Goal: Transaction & Acquisition: Book appointment/travel/reservation

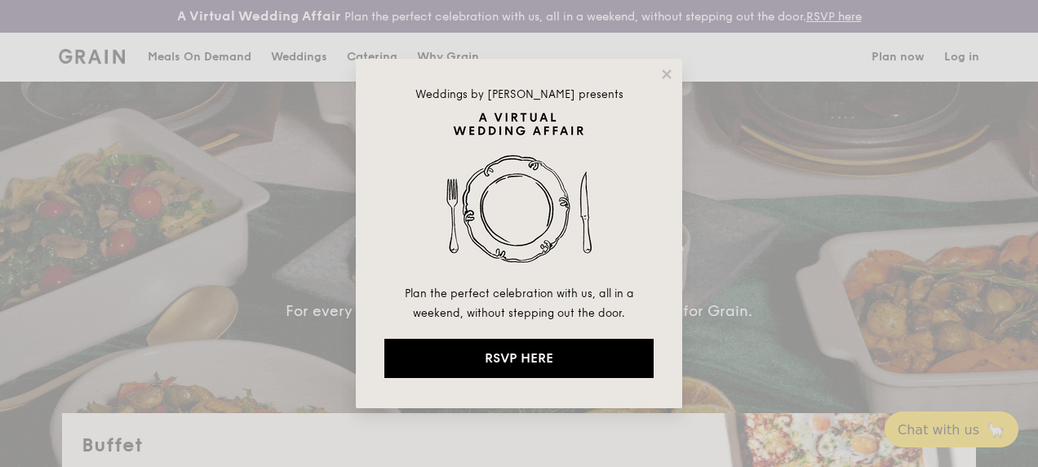
select select
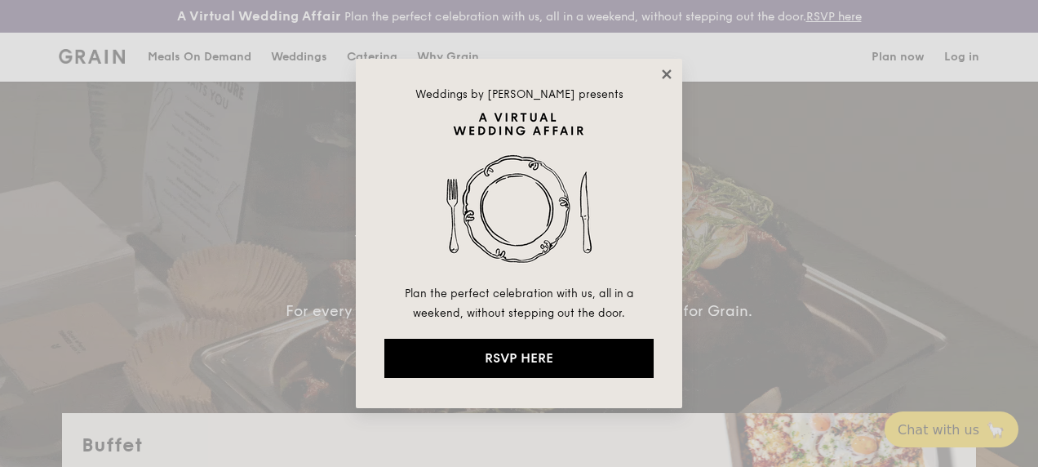
click at [666, 77] on icon at bounding box center [666, 74] width 15 height 15
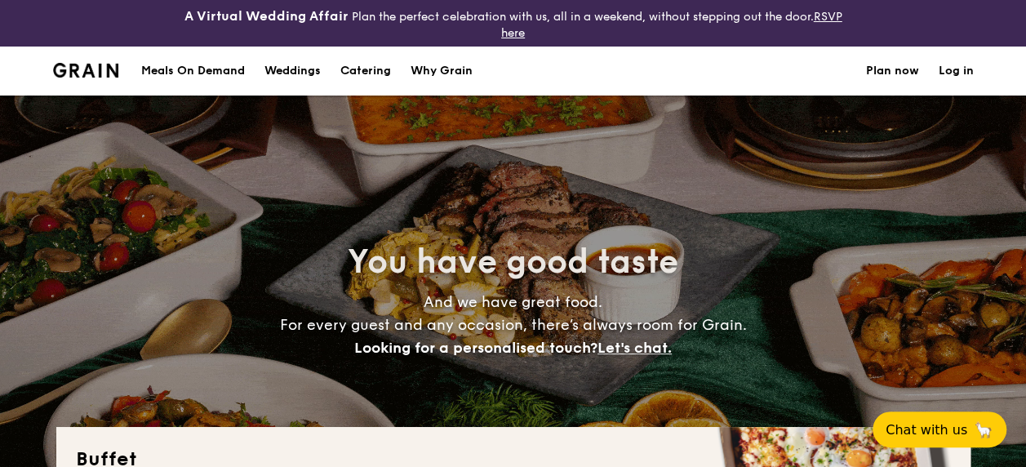
click at [667, 73] on section "Meals On Demand Weddings Catering Why Grain Plan now Log in" at bounding box center [513, 71] width 920 height 49
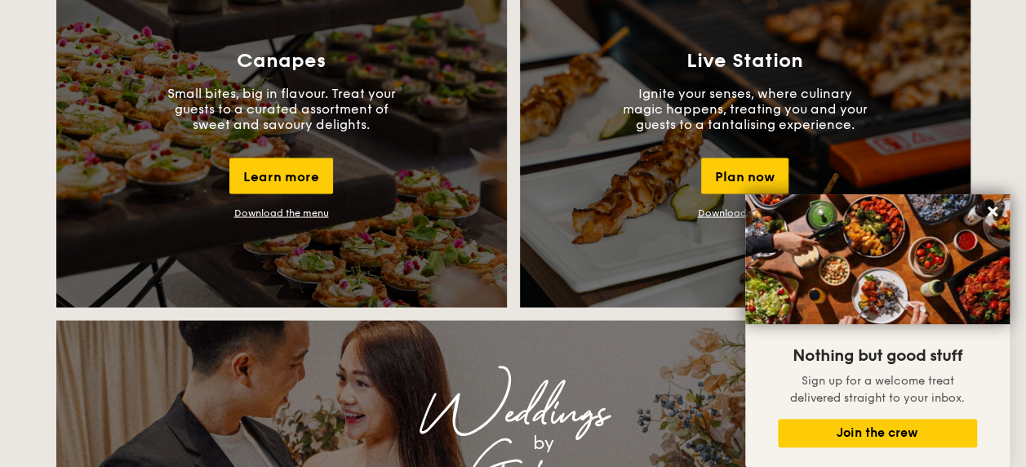
scroll to position [1550, 0]
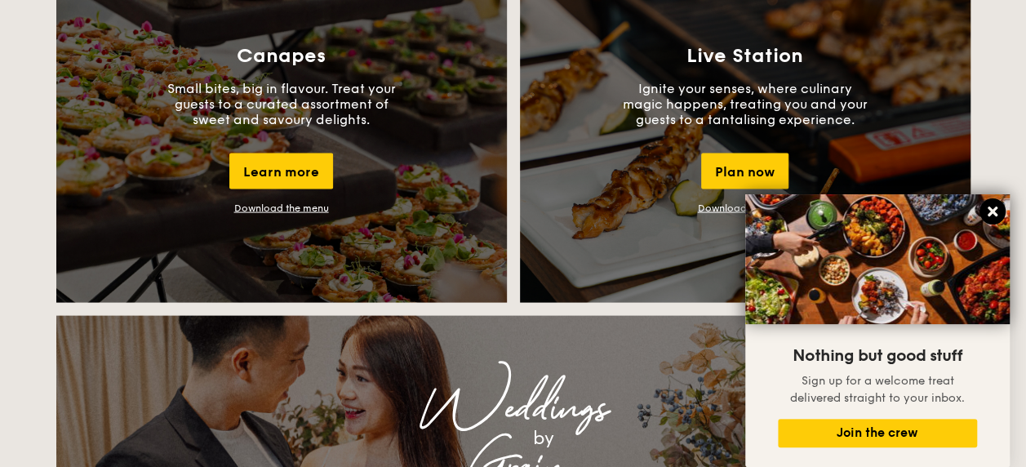
click at [999, 212] on icon at bounding box center [992, 211] width 15 height 15
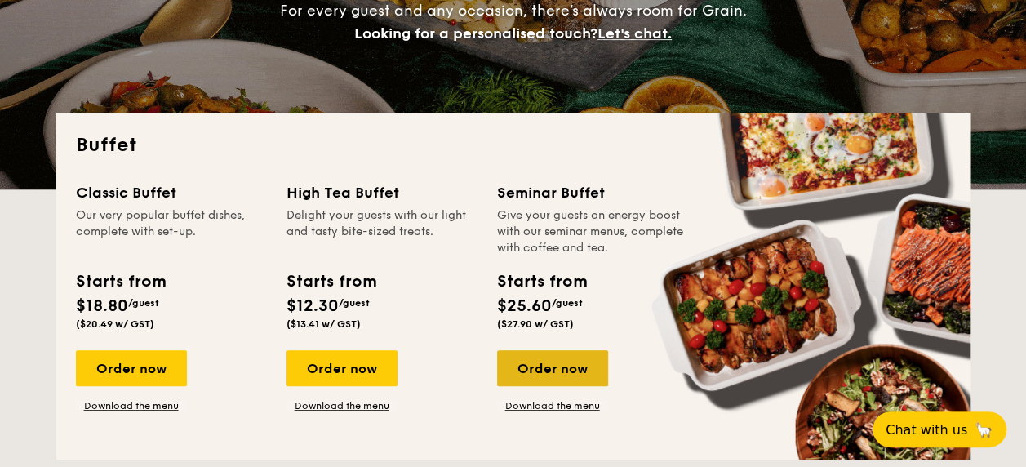
scroll to position [408, 0]
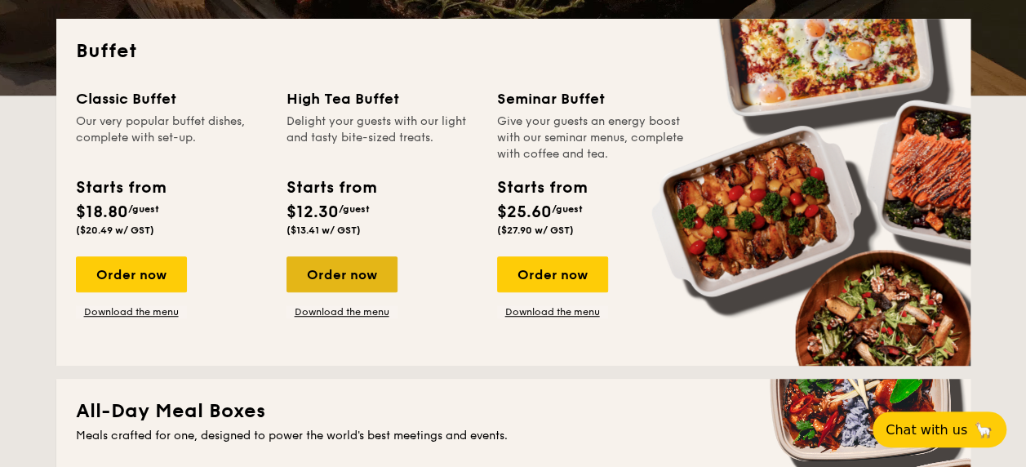
click at [369, 279] on div "Order now" at bounding box center [341, 274] width 111 height 36
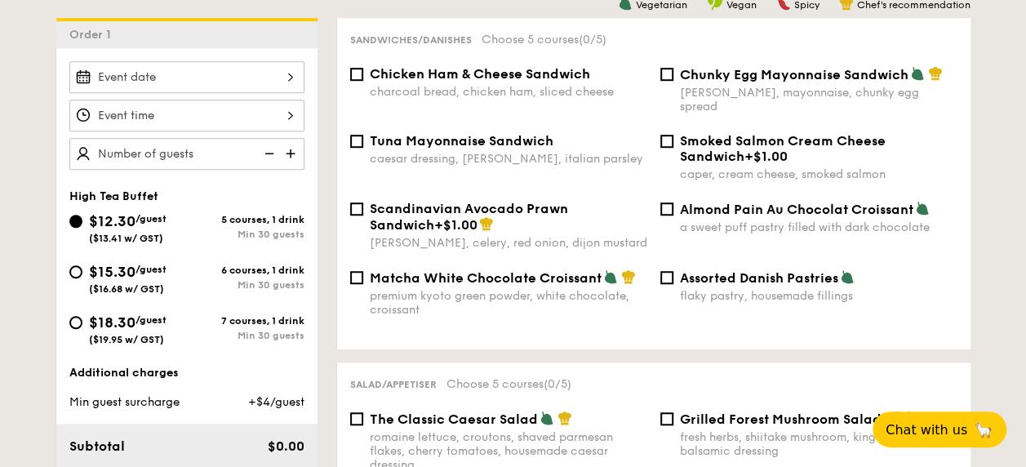
scroll to position [490, 0]
click at [667, 202] on input "Almond Pain Au Chocolat Croissant a sweet puff pastry filled with dark chocolate" at bounding box center [666, 208] width 13 height 13
checkbox input "true"
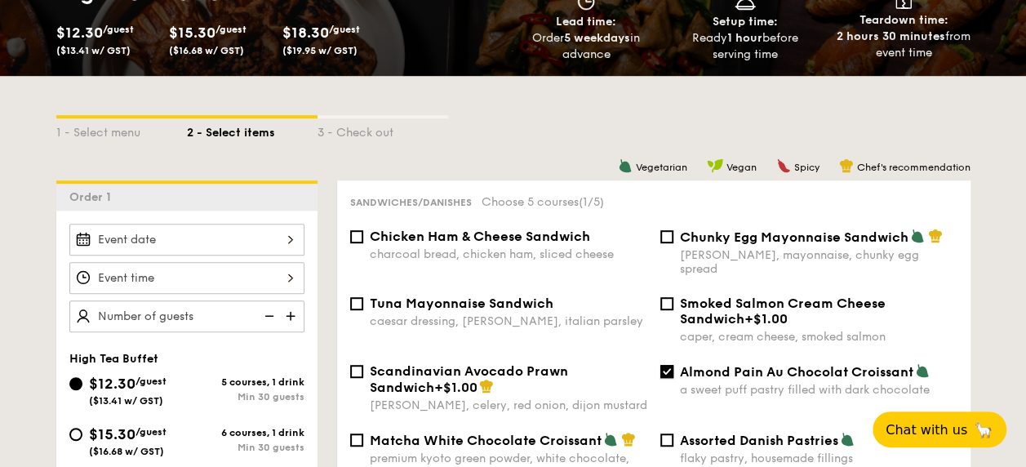
scroll to position [408, 0]
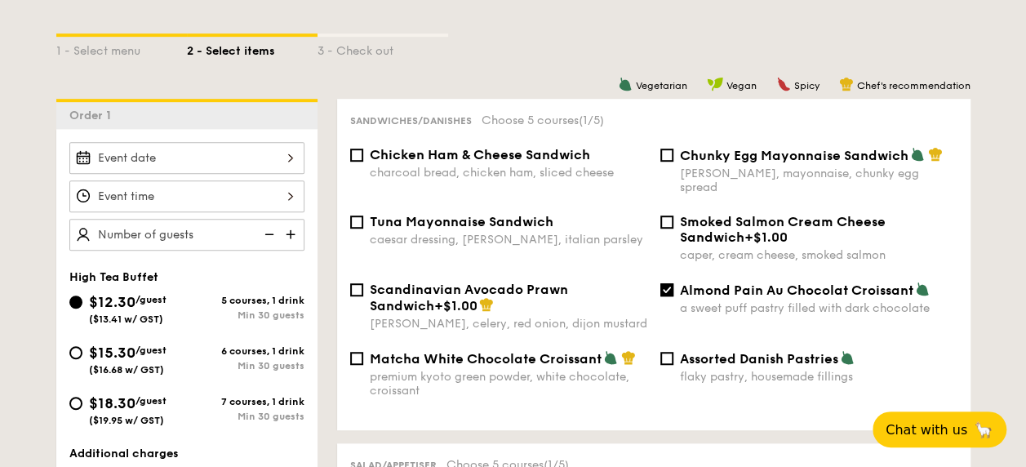
click at [441, 164] on div "Chicken Ham & Cheese Sandwich charcoal bread, chicken ham, sliced cheese" at bounding box center [508, 163] width 277 height 33
click at [363, 162] on input "Chicken Ham & Cheese Sandwich charcoal bread, chicken ham, sliced cheese" at bounding box center [356, 154] width 13 height 13
checkbox input "true"
click at [438, 214] on span "Tuna Mayonnaise Sandwich" at bounding box center [462, 222] width 184 height 16
click at [363, 215] on input "Tuna Mayonnaise Sandwich caesar dressing, [GEOGRAPHIC_DATA], italian parsley" at bounding box center [356, 221] width 13 height 13
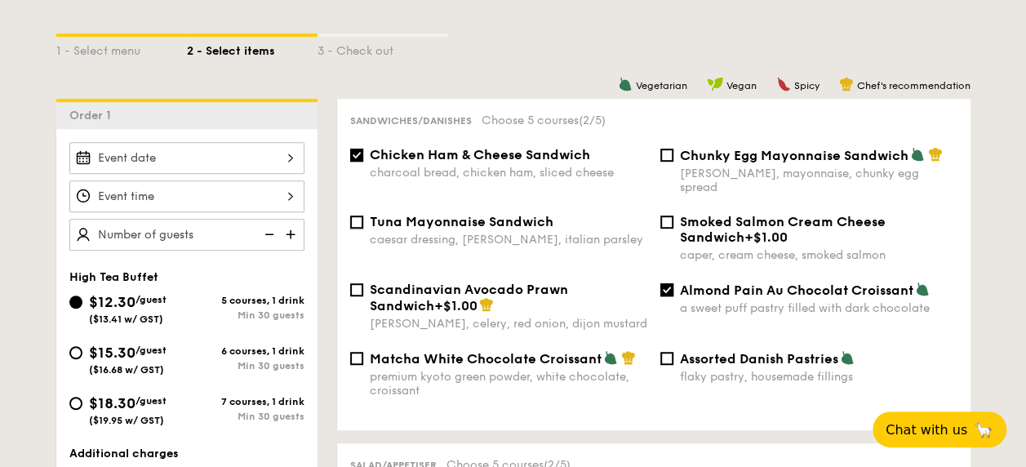
checkbox input "true"
click at [663, 161] on input "Chunky Egg Mayonnaise Sandwich dijon mustard, mayonnaise, chunky egg spread" at bounding box center [666, 154] width 13 height 13
checkbox input "true"
click at [674, 350] on div "Assorted Danish Pastries flaky pastry, housemade fillings" at bounding box center [808, 366] width 310 height 33
click at [669, 352] on input "Assorted Danish Pastries flaky pastry, housemade fillings" at bounding box center [666, 358] width 13 height 13
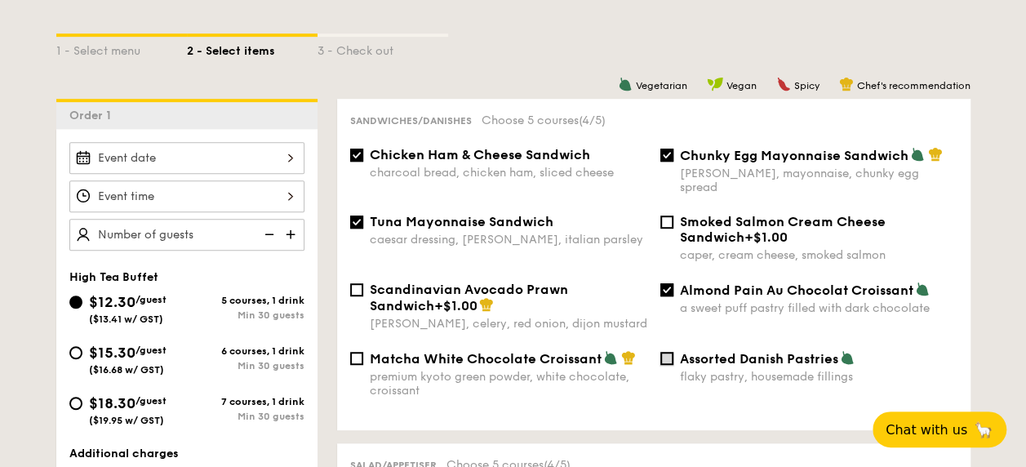
checkbox input "true"
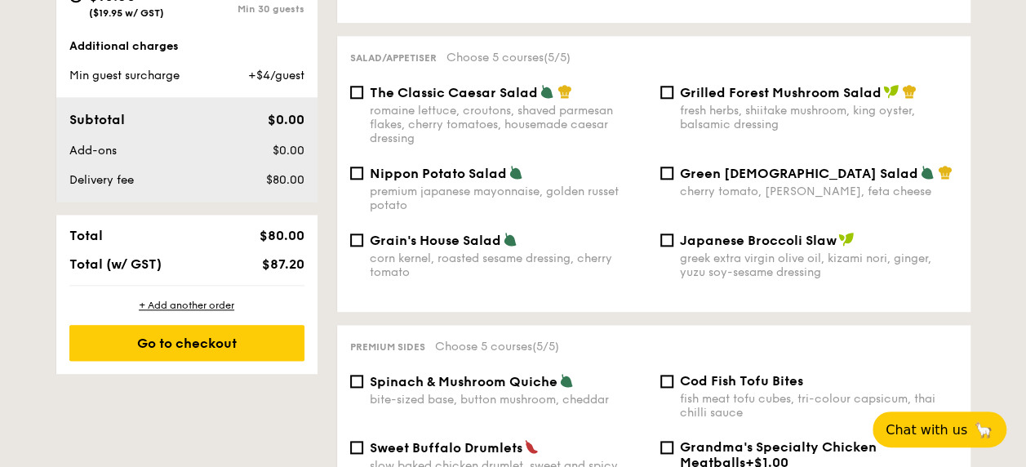
scroll to position [816, 0]
click at [467, 90] on div "The Classic Caesar Salad romaine lettuce, croutons, shaved parmesan flakes, che…" at bounding box center [508, 113] width 277 height 61
click at [363, 90] on input "The Classic Caesar Salad romaine lettuce, croutons, shaved parmesan flakes, che…" at bounding box center [356, 91] width 13 height 13
checkbox input "true"
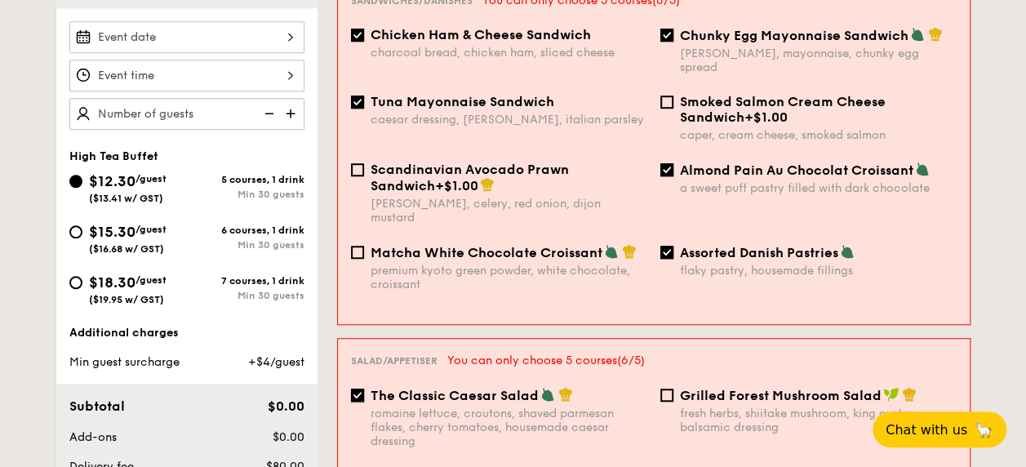
scroll to position [490, 0]
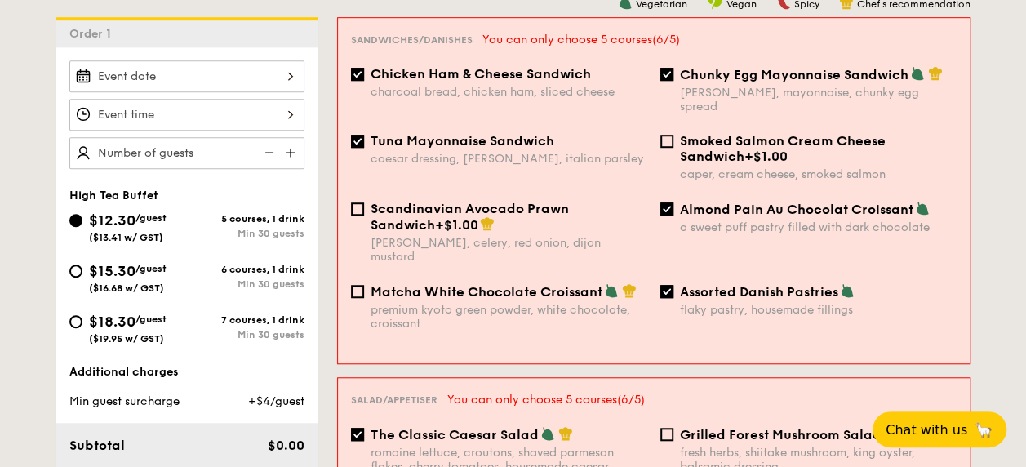
click at [485, 77] on span "Chicken Ham & Cheese Sandwich" at bounding box center [480, 74] width 220 height 16
click at [364, 77] on input "Chicken Ham & Cheese Sandwich charcoal bread, chicken ham, sliced cheese" at bounding box center [357, 74] width 13 height 13
checkbox input "false"
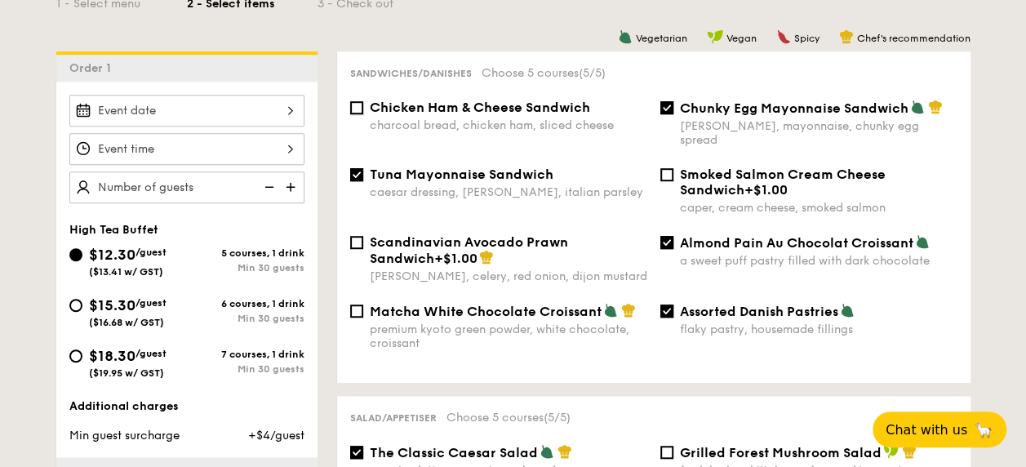
scroll to position [408, 0]
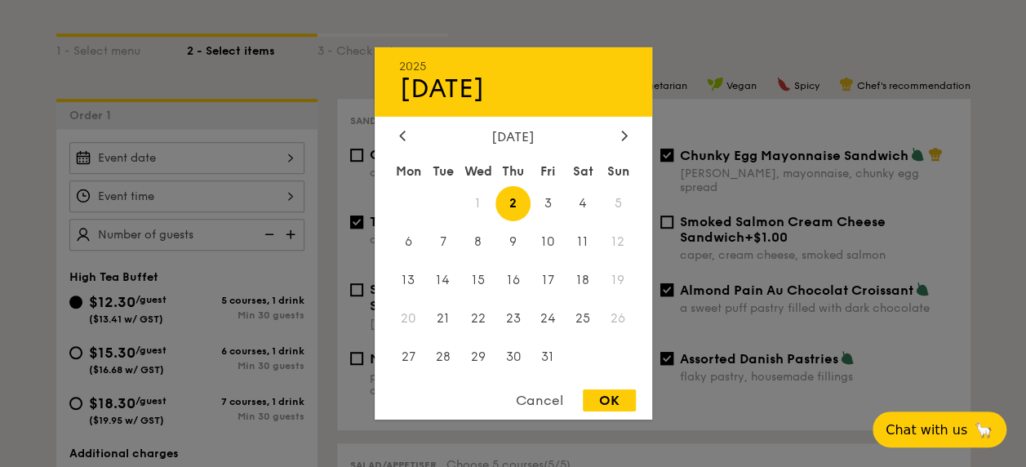
click at [148, 158] on div "2025 Oct [DATE] Tue Wed Thu Fri Sat Sun 1 2 3 4 5 6 7 8 9 10 11 12 13 14 15 16 …" at bounding box center [186, 158] width 235 height 32
click at [553, 237] on span "10" at bounding box center [547, 241] width 35 height 35
click at [516, 356] on span "30" at bounding box center [512, 356] width 35 height 35
click at [609, 396] on div "OK" at bounding box center [609, 400] width 53 height 22
type input "[DATE]"
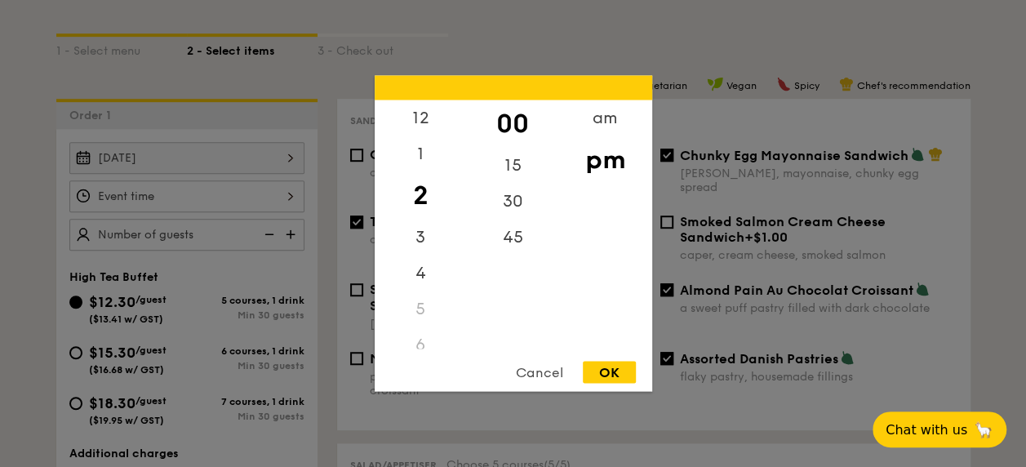
click at [284, 189] on div "12 1 2 3 4 5 6 7 8 9 10 11 00 15 30 45 am pm Cancel OK" at bounding box center [186, 196] width 235 height 32
drag, startPoint x: 430, startPoint y: 107, endPoint x: 434, endPoint y: 119, distance: 12.9
click at [430, 109] on div "12" at bounding box center [420, 123] width 92 height 47
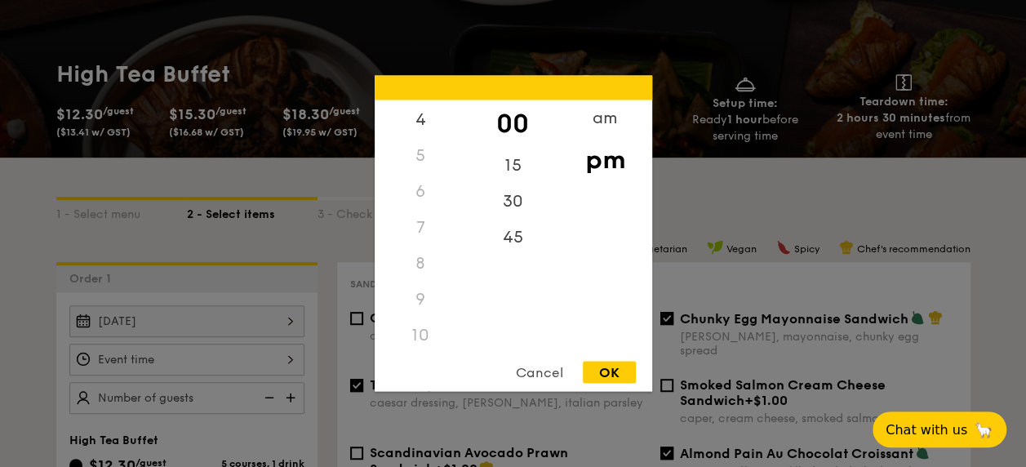
scroll to position [193, 0]
click at [427, 255] on div "9" at bounding box center [420, 260] width 92 height 36
click at [420, 258] on div "9" at bounding box center [420, 260] width 92 height 36
click at [419, 258] on div "9" at bounding box center [420, 260] width 92 height 36
click at [590, 122] on div "am" at bounding box center [605, 123] width 92 height 47
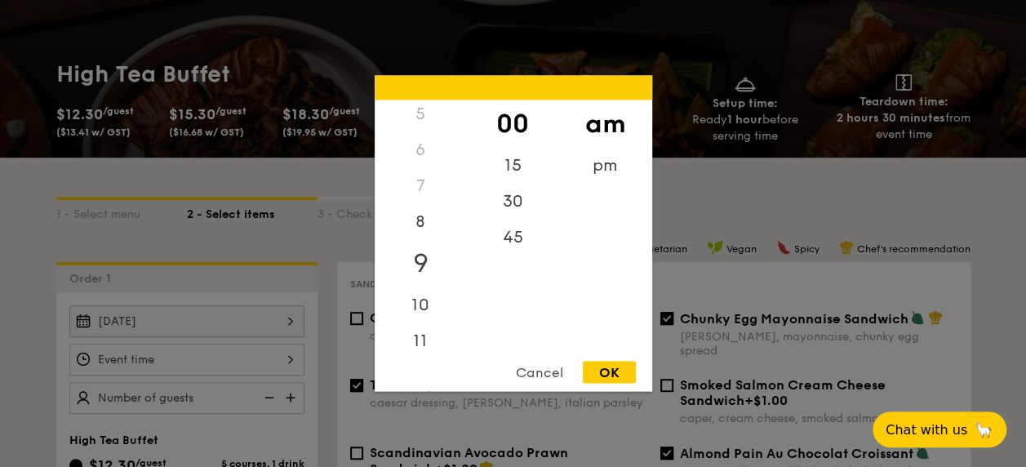
scroll to position [181, 0]
click at [430, 268] on div "9" at bounding box center [420, 265] width 92 height 47
click at [516, 201] on div "30" at bounding box center [513, 207] width 92 height 47
click at [618, 371] on div "OK" at bounding box center [609, 372] width 53 height 22
type input "9:30AM"
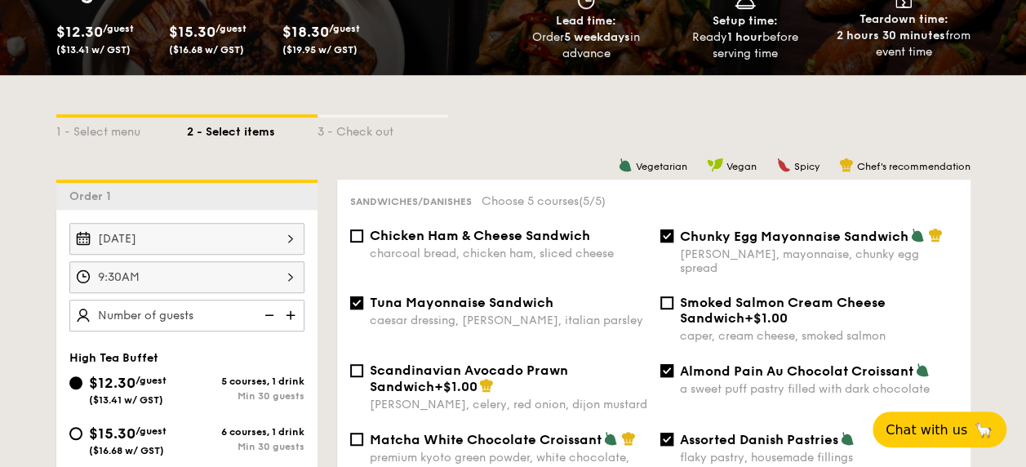
scroll to position [408, 0]
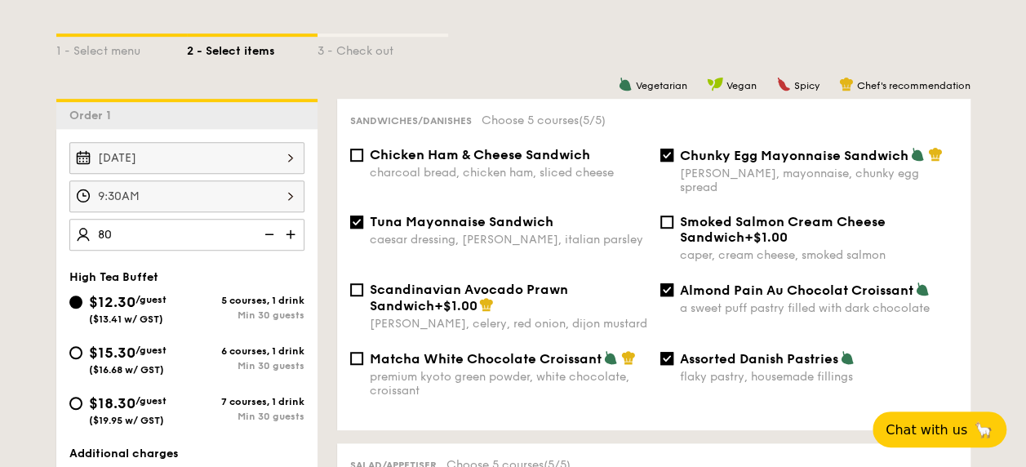
type input "80 guests"
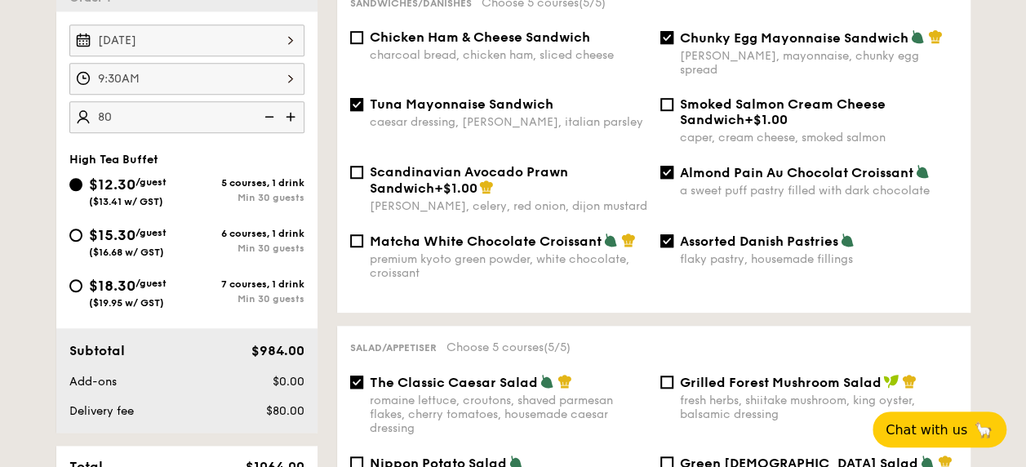
scroll to position [490, 0]
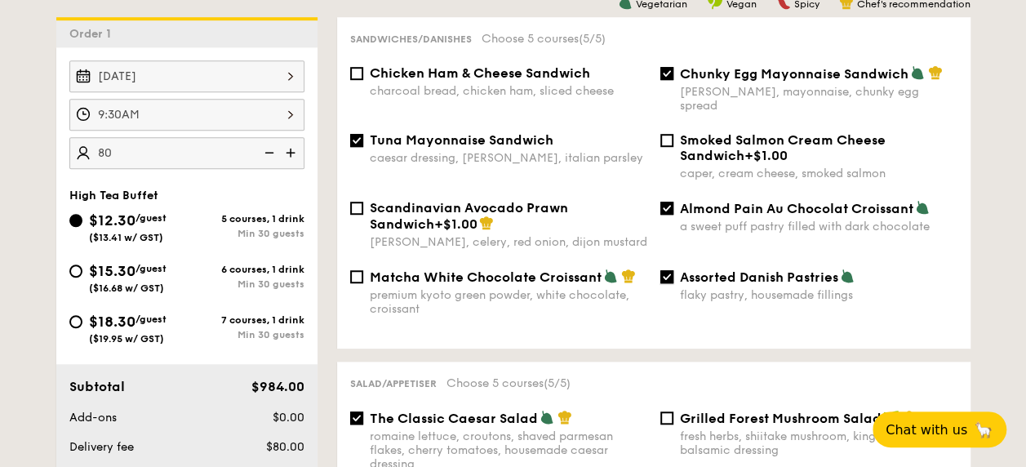
click at [667, 270] on input "Assorted Danish Pastries flaky pastry, housemade fillings" at bounding box center [666, 276] width 13 height 13
checkbox input "false"
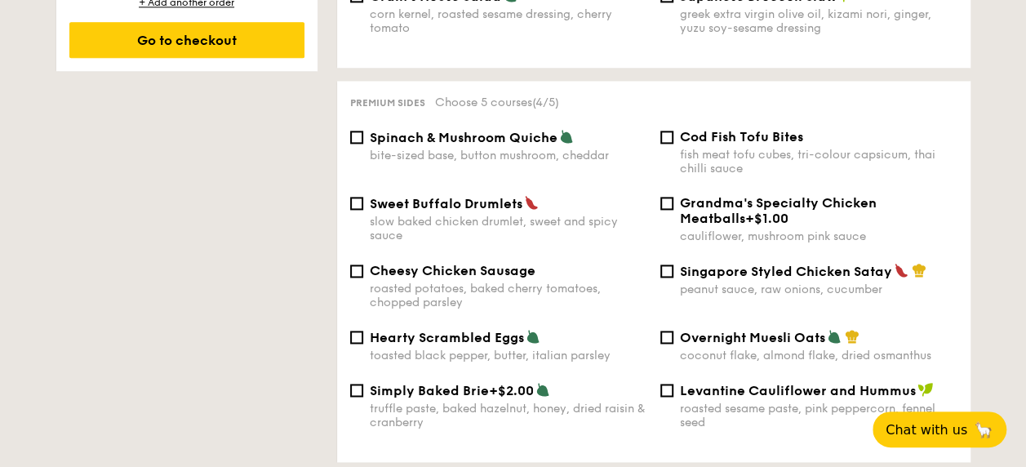
scroll to position [1061, 0]
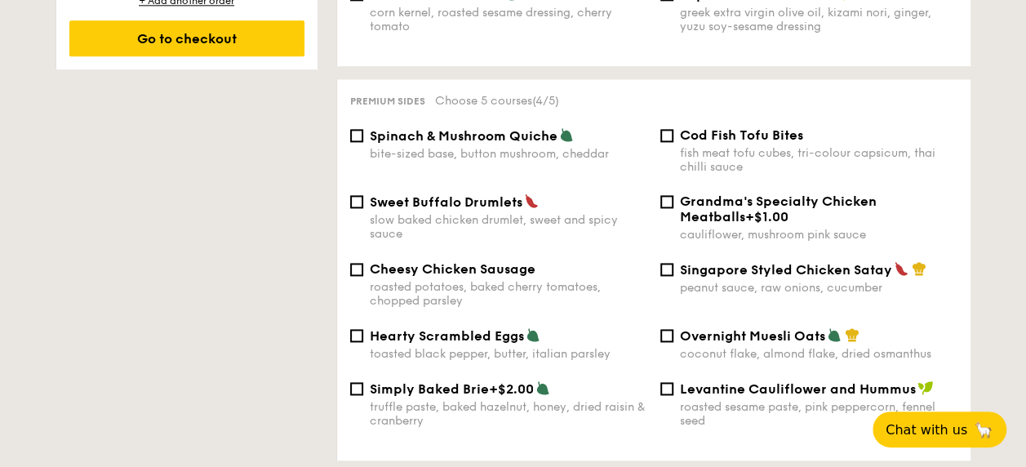
click at [419, 197] on span "Sweet Buffalo Drumlets" at bounding box center [446, 202] width 153 height 16
click at [363, 197] on input "Sweet Buffalo Drumlets slow baked chicken drumlet, sweet and spicy sauce" at bounding box center [356, 201] width 13 height 13
checkbox input "true"
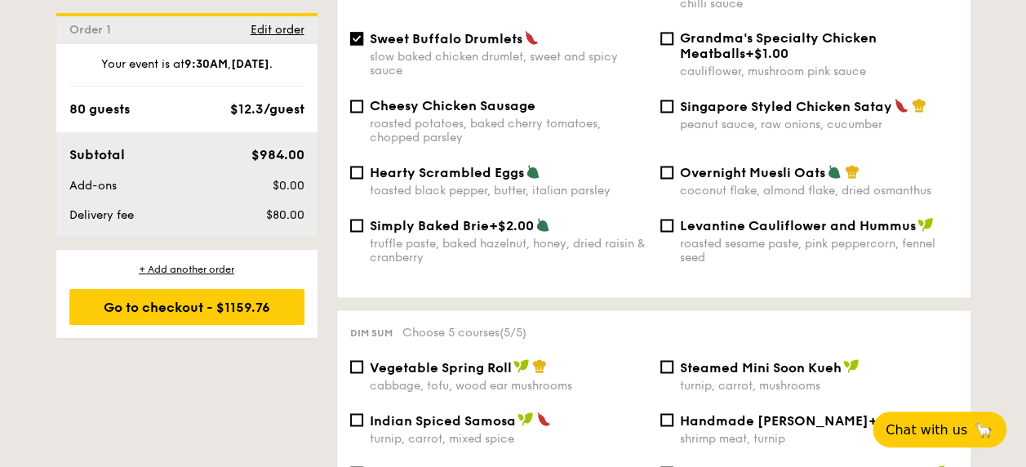
scroll to position [1387, 0]
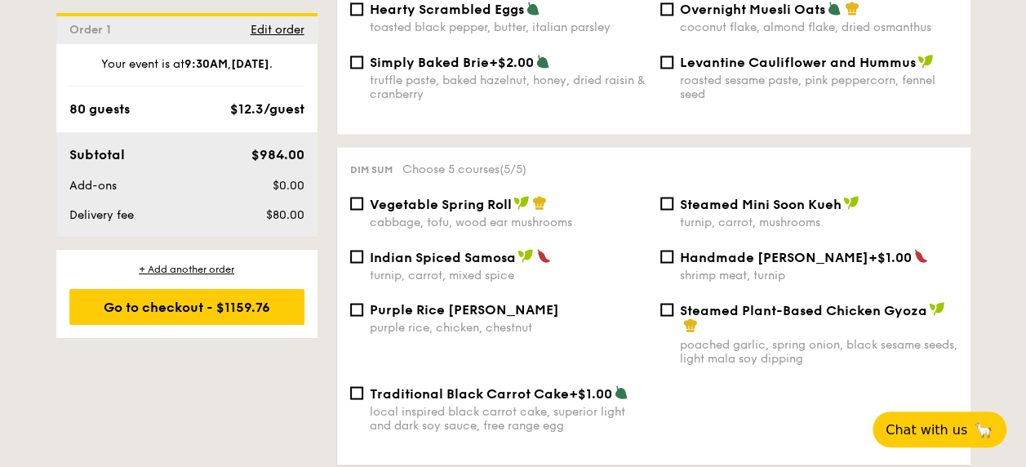
click at [486, 256] on span "Indian Spiced Samosa" at bounding box center [443, 257] width 146 height 16
click at [363, 256] on input "Indian Spiced Samosa turnip, carrot, mixed spice" at bounding box center [356, 256] width 13 height 13
checkbox input "true"
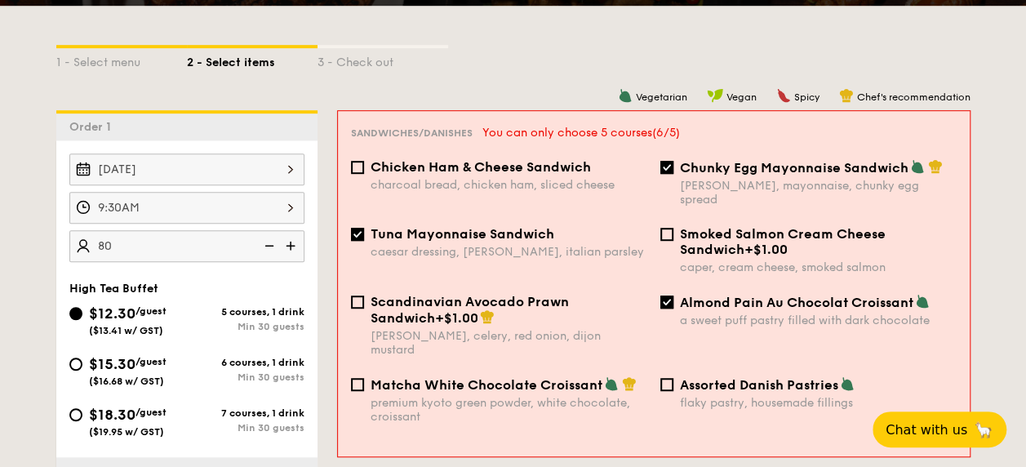
scroll to position [410, 0]
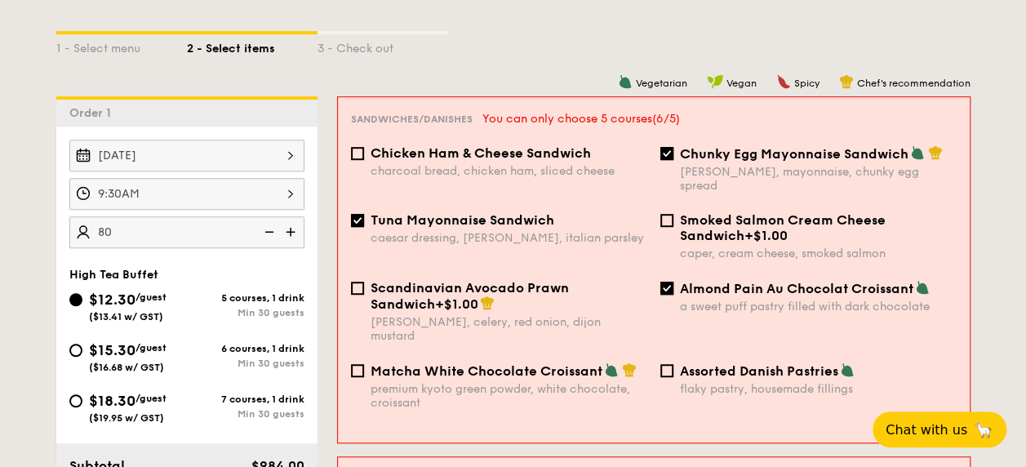
click at [485, 214] on span "Tuna Mayonnaise Sandwich" at bounding box center [462, 220] width 184 height 16
click at [364, 214] on input "Tuna Mayonnaise Sandwich caesar dressing, [GEOGRAPHIC_DATA], italian parsley" at bounding box center [357, 220] width 13 height 13
checkbox input "false"
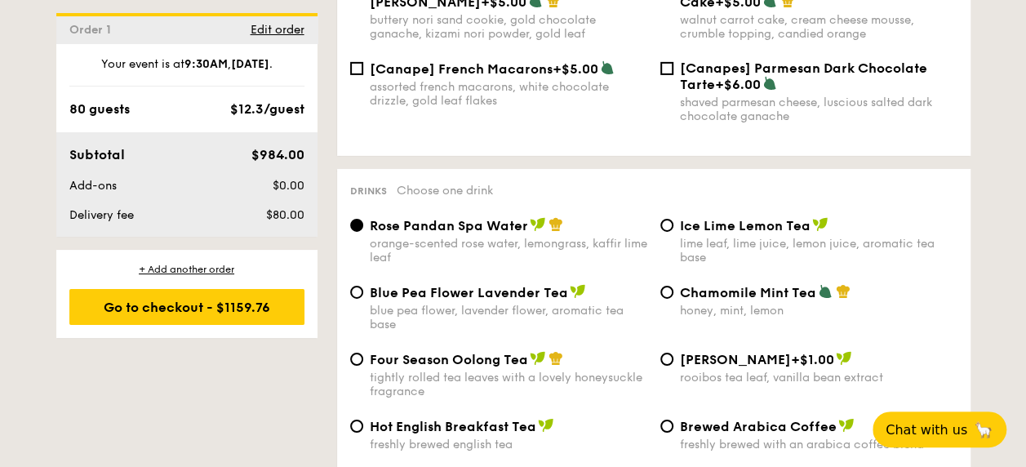
scroll to position [2695, 0]
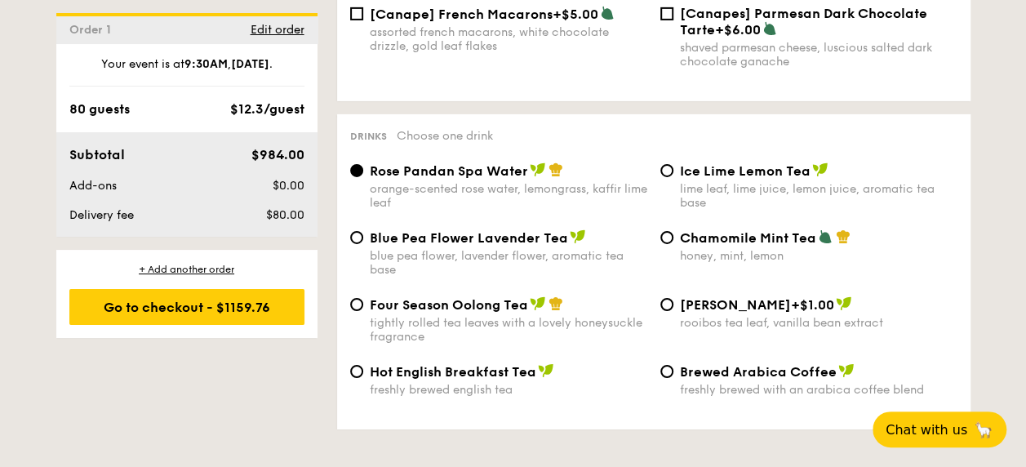
click at [676, 175] on div "Ice Lime Lemon Tea lime leaf, lime juice, lemon juice, aromatic tea base" at bounding box center [808, 185] width 310 height 47
click at [672, 166] on div "Ice Lime Lemon Tea lime leaf, lime juice, lemon juice, aromatic tea base" at bounding box center [808, 185] width 310 height 47
click at [667, 164] on input "Ice Lime Lemon Tea lime leaf, lime juice, lemon juice, aromatic tea base" at bounding box center [666, 170] width 13 height 13
radio input "true"
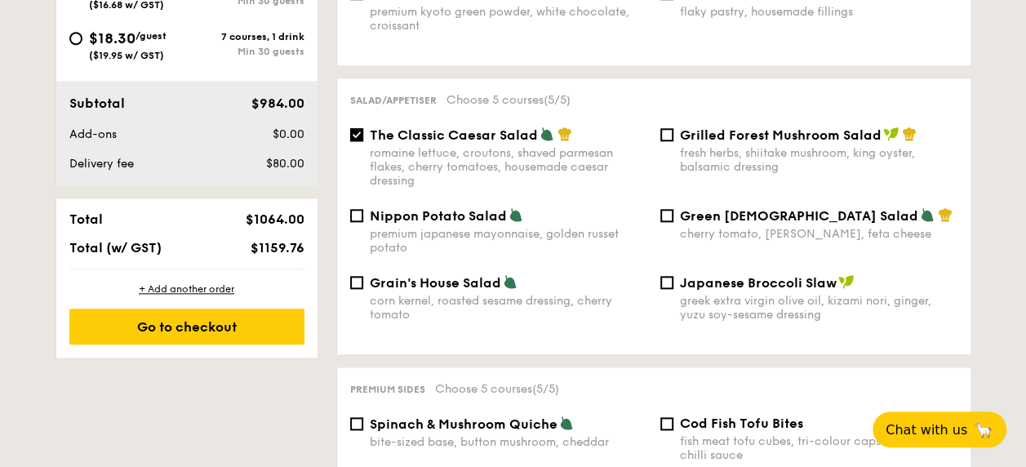
scroll to position [737, 0]
